Goal: Information Seeking & Learning: Learn about a topic

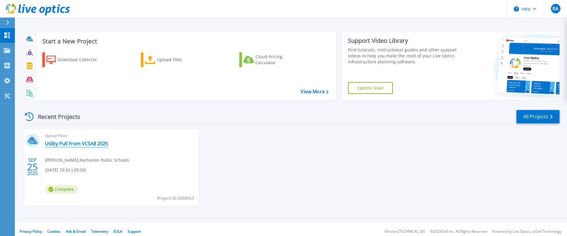
click at [74, 144] on link "Utility Pull From VCSA8 2025" at bounding box center [76, 144] width 63 height 6
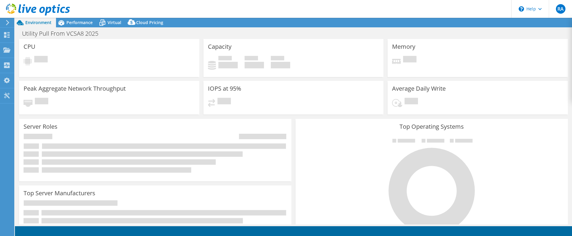
select select "USD"
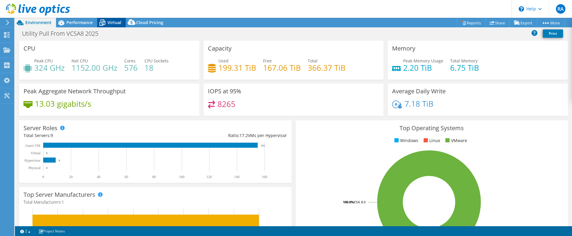
click at [116, 18] on div "Virtual" at bounding box center [111, 23] width 29 height 10
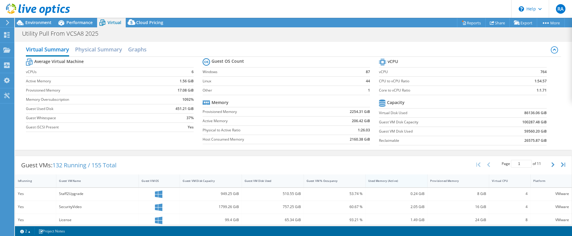
click at [379, 183] on div "Used Memory (Active)" at bounding box center [392, 181] width 54 height 9
click at [382, 181] on div "Used Memory (Active)" at bounding box center [392, 181] width 49 height 4
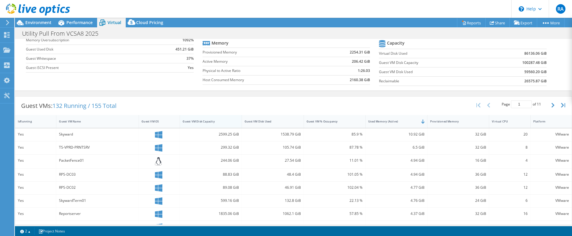
click at [223, 127] on div "Guest VM Disk Capacity" at bounding box center [211, 121] width 62 height 13
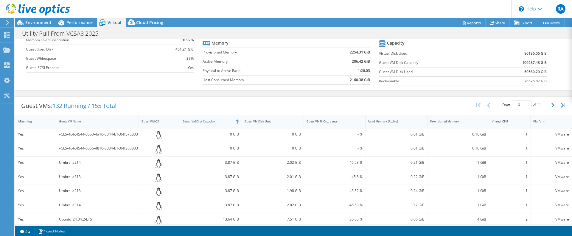
click at [223, 127] on div "Guest VM Disk Capacity" at bounding box center [211, 121] width 62 height 13
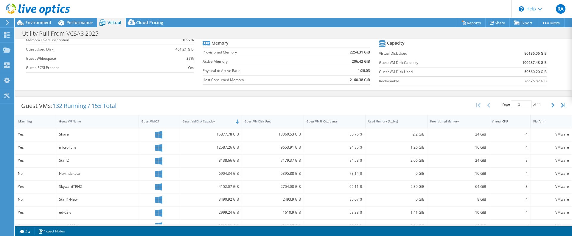
scroll to position [30, 0]
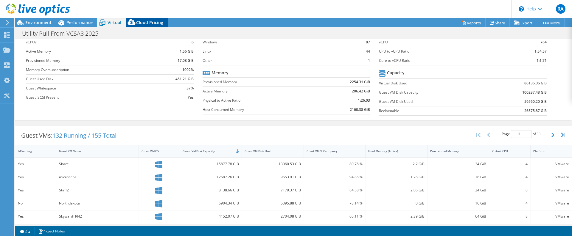
click at [132, 25] on icon at bounding box center [132, 24] width 12 height 12
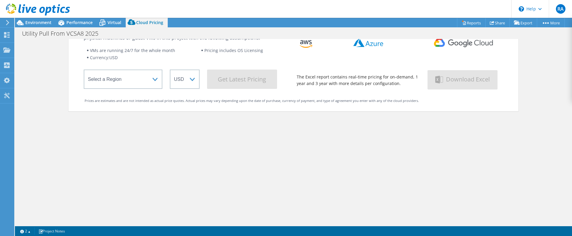
scroll to position [0, 0]
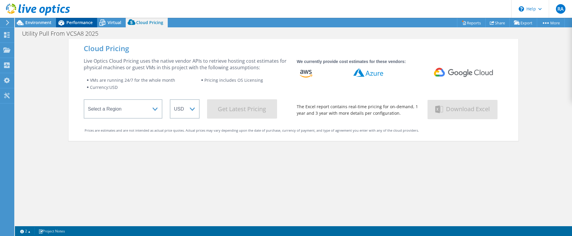
click at [93, 23] on div "Performance" at bounding box center [76, 23] width 41 height 10
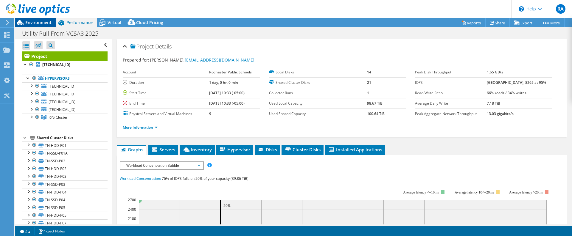
click at [48, 27] on div "Environment" at bounding box center [35, 23] width 41 height 10
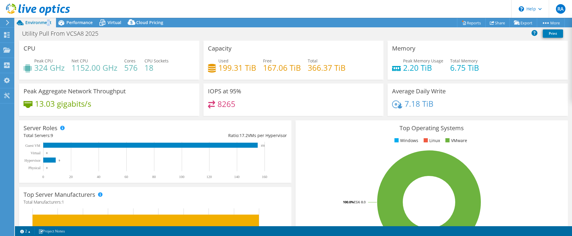
click at [260, 1] on header "RA End User Roger Allen roallen@rochesterschools.org Rochester Public Schools M…" at bounding box center [286, 9] width 572 height 18
click at [108, 24] on span "Virtual" at bounding box center [115, 23] width 14 height 6
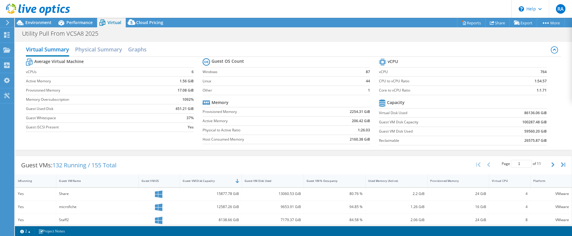
scroll to position [60, 0]
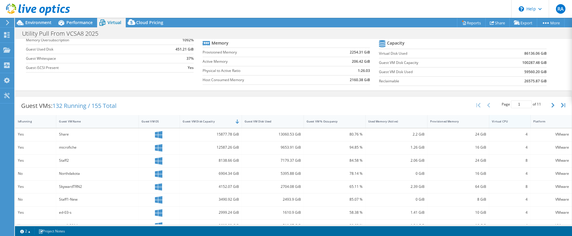
click at [503, 125] on div "Virtual CPU" at bounding box center [506, 121] width 34 height 9
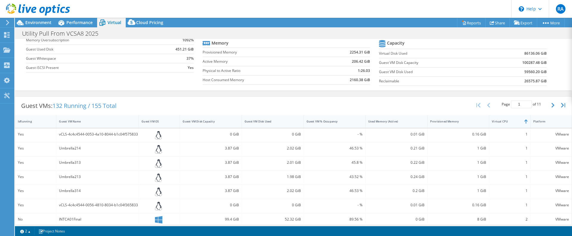
click at [503, 125] on div "Virtual CPU" at bounding box center [506, 121] width 34 height 9
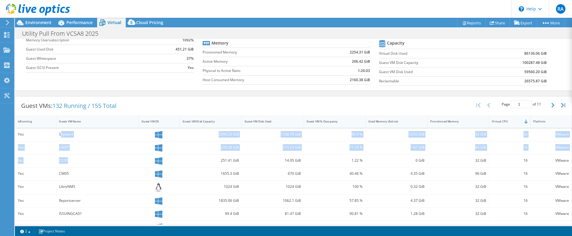
drag, startPoint x: 61, startPoint y: 137, endPoint x: 76, endPoint y: 160, distance: 27.4
click at [76, 160] on div "Yes Skyward 2599.25 GiB 1538.79 GiB 85.9 % 10.92 GiB 32 GiB 20 VMware Yes CM07 …" at bounding box center [293, 227] width 556 height 196
click at [66, 147] on div "CM07" at bounding box center [97, 147] width 77 height 7
click at [65, 148] on div "CM07" at bounding box center [97, 147] width 77 height 7
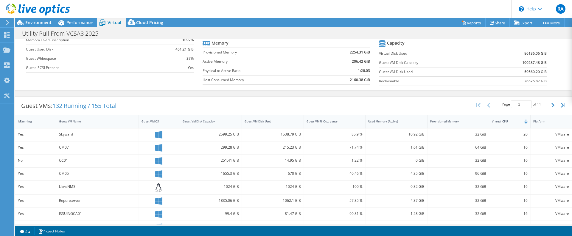
click at [63, 160] on div "CC01" at bounding box center [97, 161] width 77 height 7
click at [67, 174] on div "CM05" at bounding box center [97, 174] width 77 height 7
click at [68, 174] on div "CM05" at bounding box center [97, 174] width 77 height 7
drag, startPoint x: 82, startPoint y: 167, endPoint x: 80, endPoint y: 175, distance: 8.2
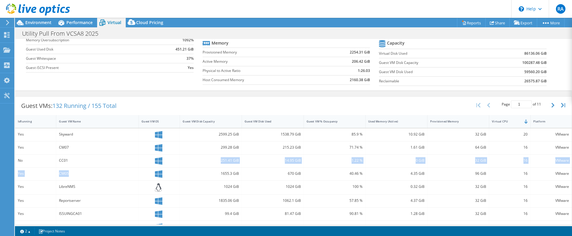
click at [80, 175] on div "Yes Skyward 2599.25 GiB 1538.79 GiB 85.9 % 10.92 GiB 32 GiB 20 VMware Yes CM07 …" at bounding box center [293, 227] width 556 height 196
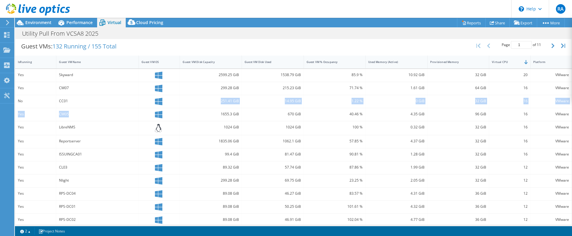
scroll to position [163, 0]
